Goal: Information Seeking & Learning: Compare options

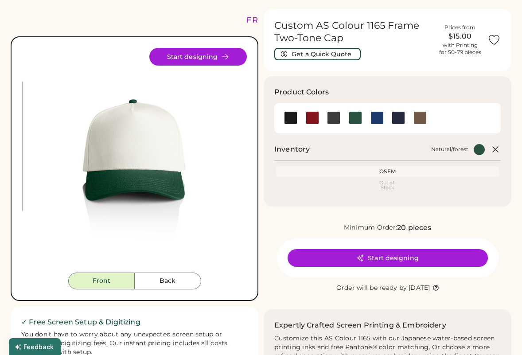
scroll to position [31, 0]
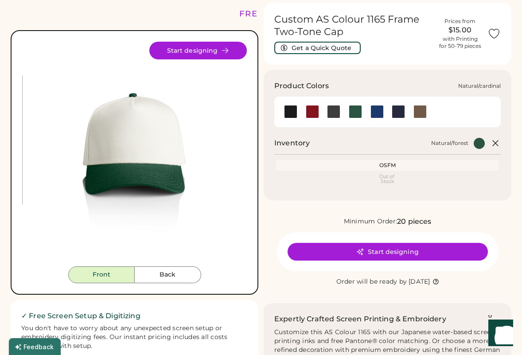
click at [314, 105] on div at bounding box center [312, 111] width 13 height 13
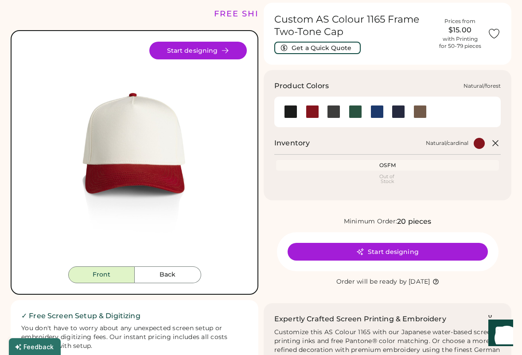
click at [354, 108] on div at bounding box center [355, 111] width 13 height 13
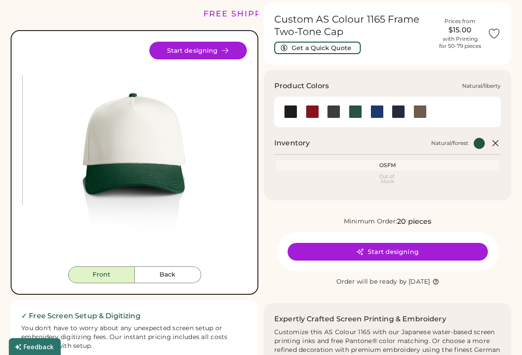
click at [381, 109] on div at bounding box center [376, 111] width 13 height 13
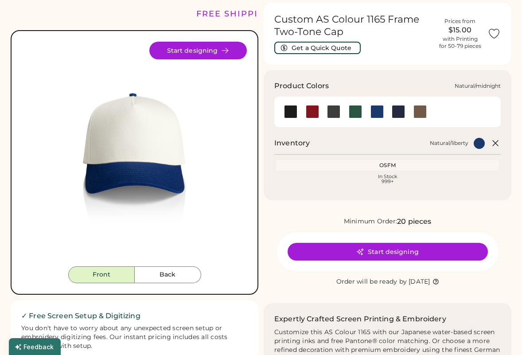
click at [398, 109] on div at bounding box center [398, 111] width 13 height 13
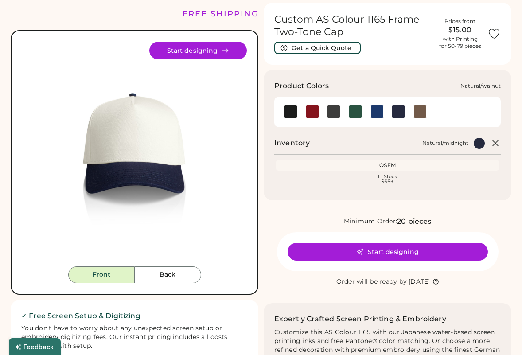
click at [419, 112] on div at bounding box center [419, 111] width 13 height 13
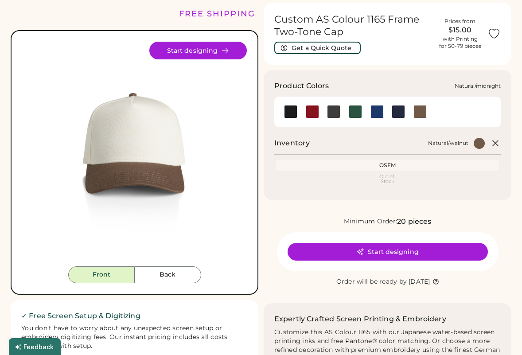
click at [401, 112] on div at bounding box center [398, 111] width 13 height 13
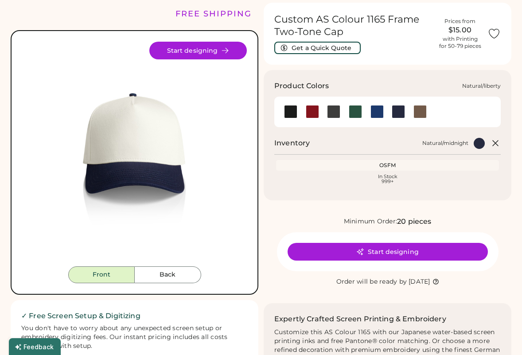
click at [379, 112] on div at bounding box center [376, 111] width 13 height 13
